Goal: Find specific page/section: Find specific page/section

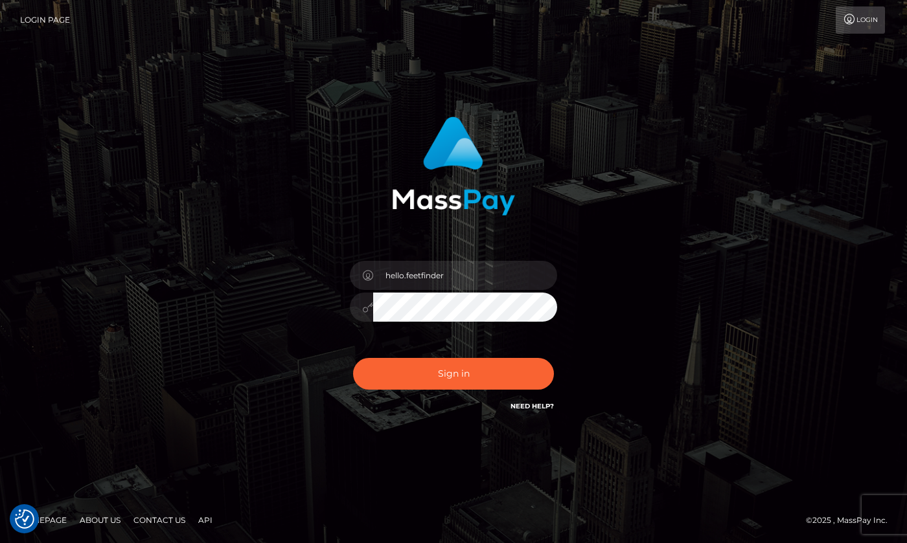
click at [353, 358] on button "Sign in" at bounding box center [453, 374] width 201 height 32
type input "hello.feetfinder"
click at [479, 279] on input "hello.feetfinder" at bounding box center [465, 275] width 184 height 29
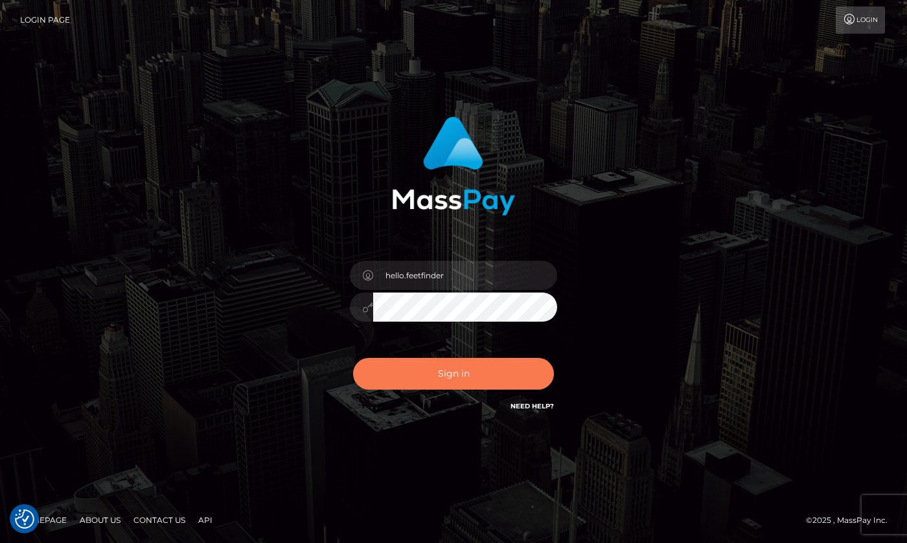
click at [473, 369] on button "Sign in" at bounding box center [453, 374] width 201 height 32
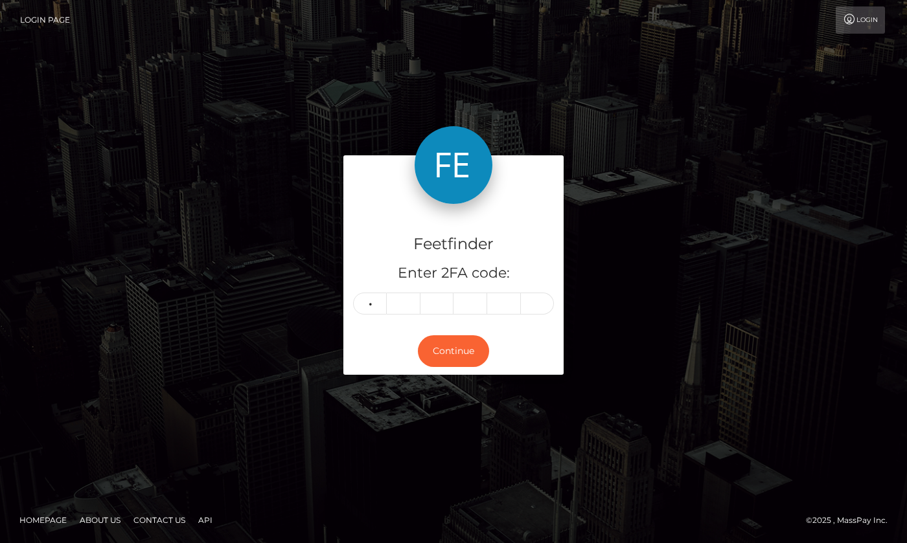
type input "8"
type input "7"
type input "5"
type input "3"
type input "6"
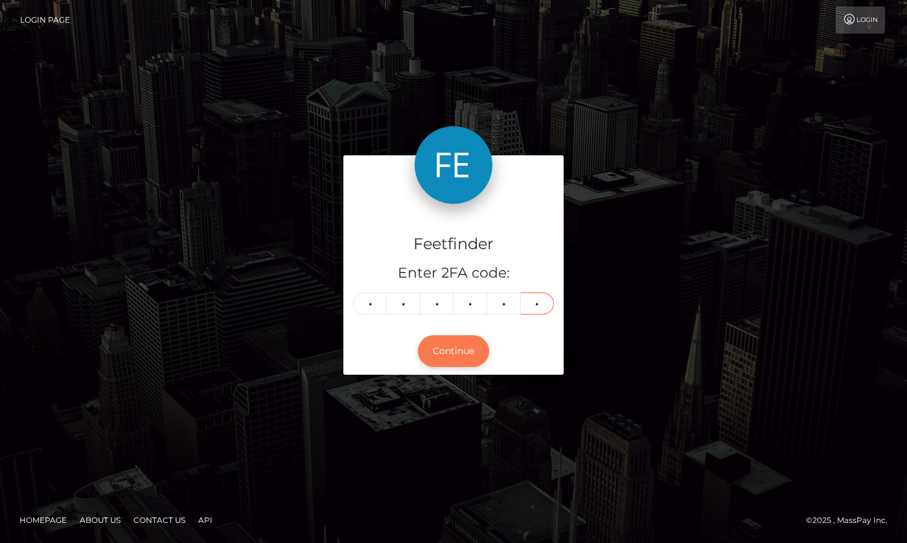
type input "8"
click at [477, 353] on button "Continue" at bounding box center [453, 352] width 71 height 32
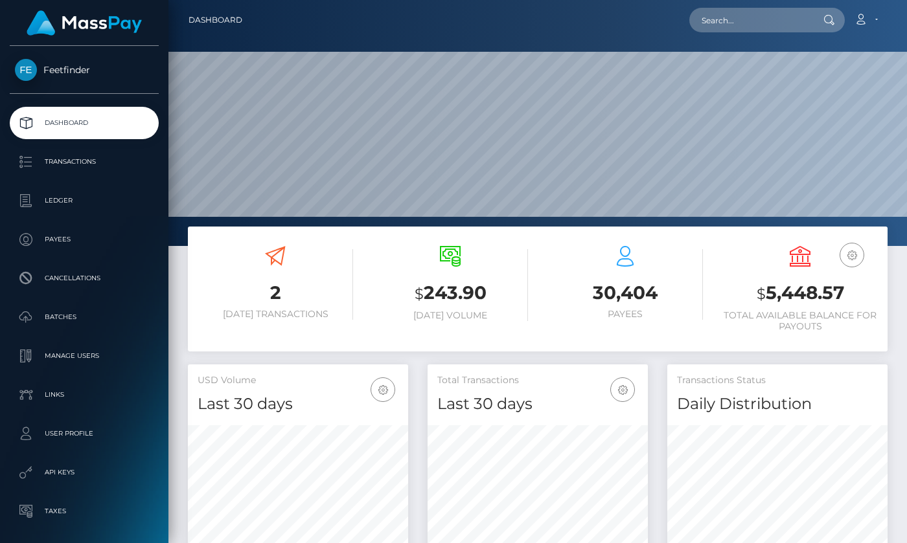
scroll to position [230, 220]
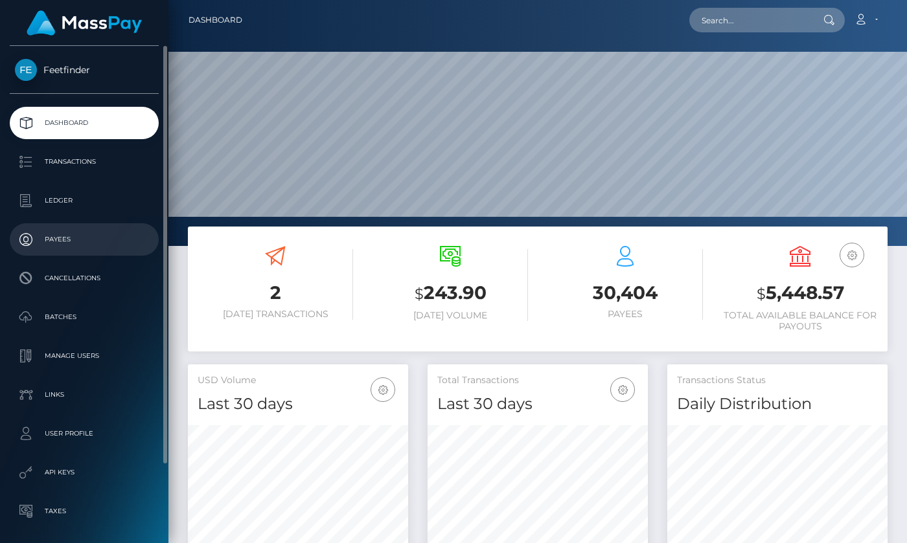
click at [65, 244] on p "Payees" at bounding box center [84, 239] width 139 height 19
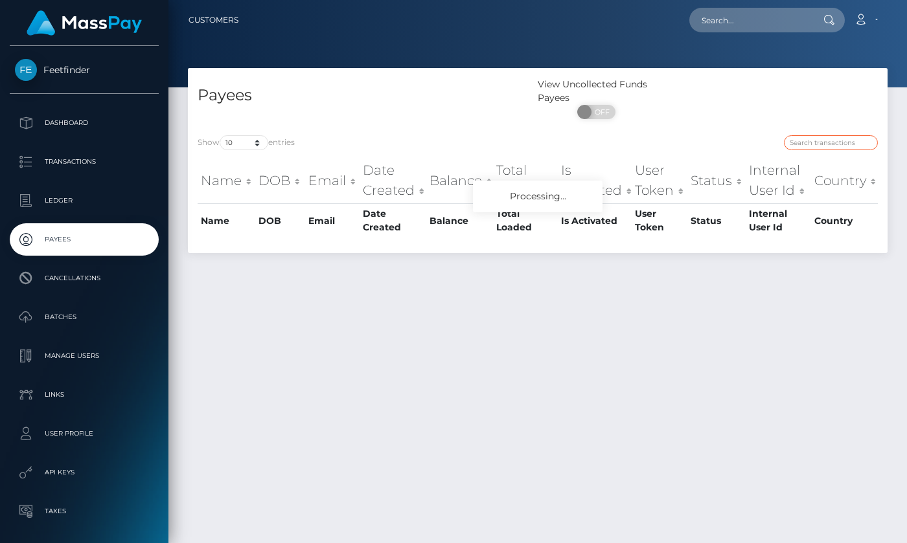
click at [836, 142] on input "search" at bounding box center [831, 142] width 94 height 15
paste input "c44b5da7-7e9a-11f0-8023-0266f44cc279"
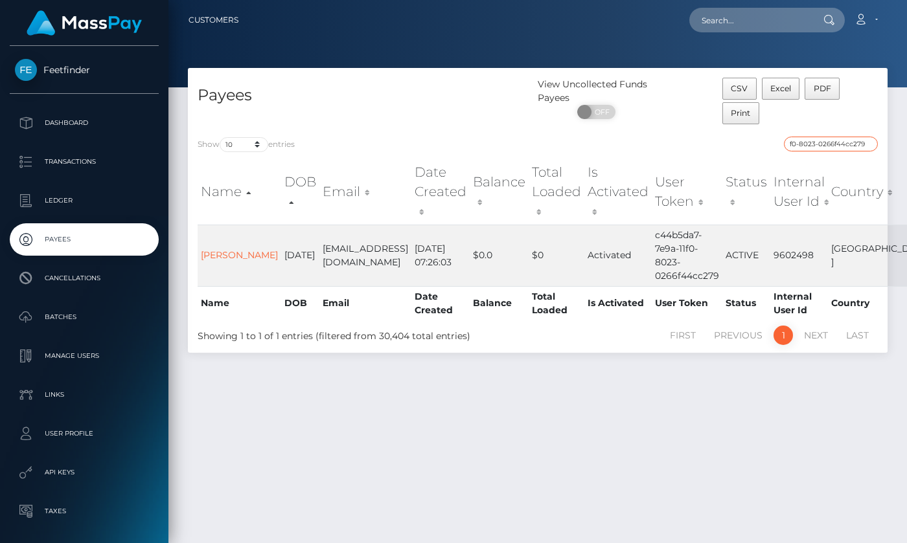
type input "c44b5da7-7e9a-11f0-8023-0266f44cc279"
